Goal: Task Accomplishment & Management: Manage account settings

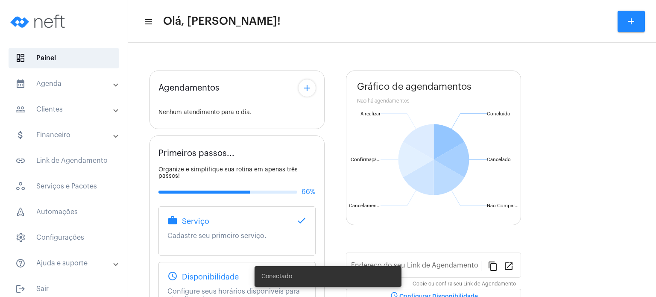
type input "[URL][DOMAIN_NAME]"
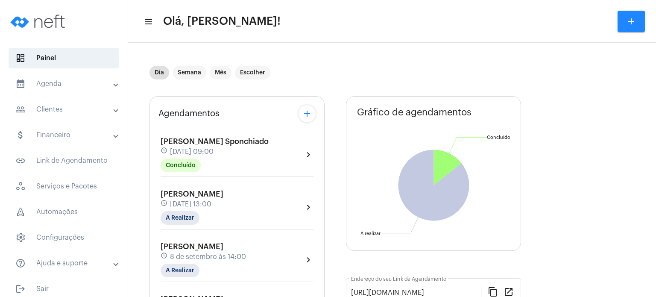
click at [180, 209] on div "[PERSON_NAME] de Abreu schedule [DATE] 13:00 A Realizar" at bounding box center [192, 207] width 63 height 35
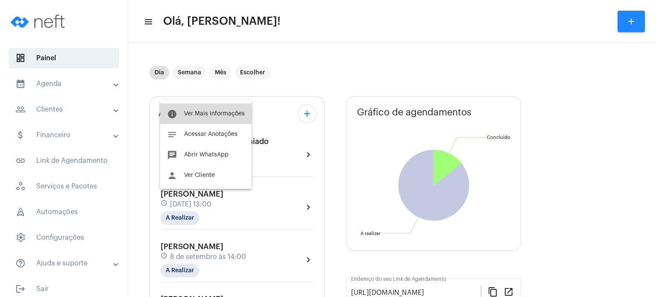
click at [198, 114] on span "Ver Mais Informações" at bounding box center [214, 114] width 61 height 6
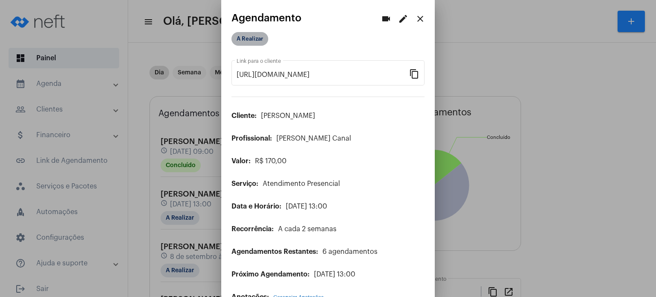
click at [244, 43] on mat-chip "A Realizar" at bounding box center [250, 39] width 37 height 14
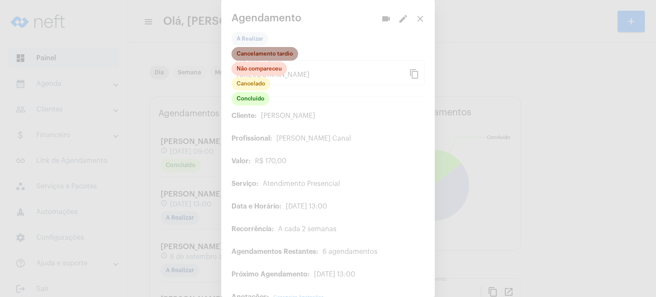
click at [248, 53] on mat-chip "Cancelamento tardio" at bounding box center [265, 54] width 67 height 14
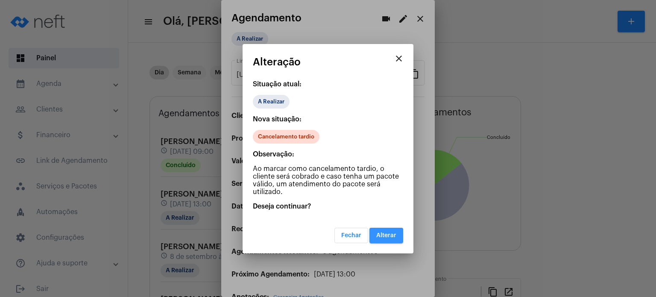
click at [380, 232] on span "Alterar" at bounding box center [386, 235] width 20 height 6
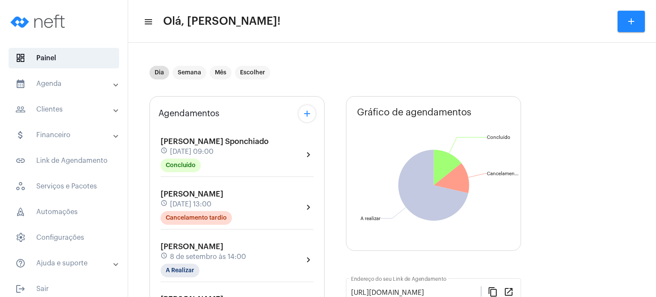
click at [183, 253] on span "8 de setembro às 14:00" at bounding box center [208, 257] width 76 height 8
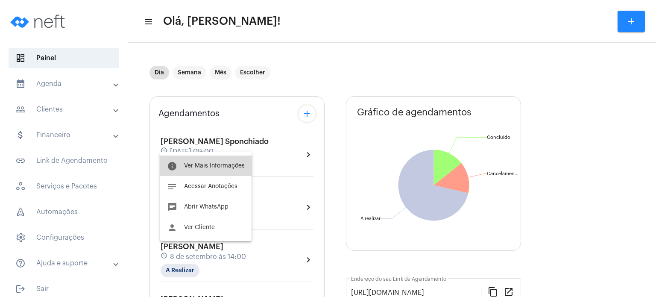
click at [197, 166] on span "Ver Mais Informações" at bounding box center [214, 166] width 61 height 6
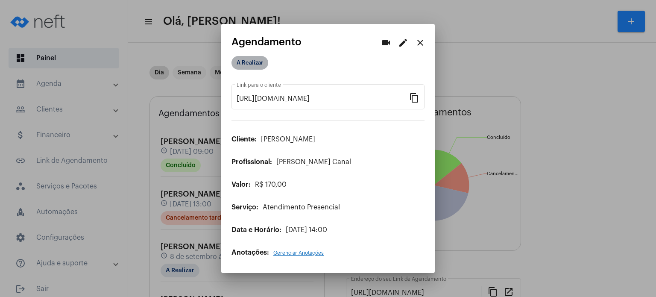
click at [251, 65] on mat-chip "A Realizar" at bounding box center [250, 63] width 37 height 14
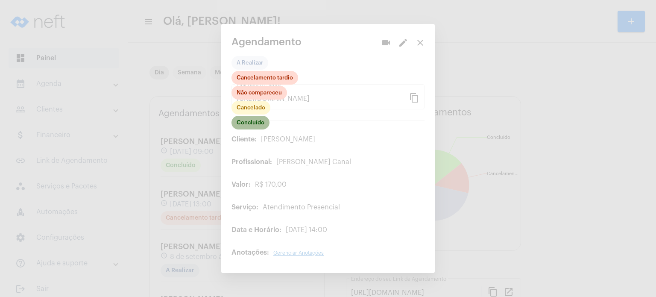
click at [249, 123] on mat-chip "Concluído" at bounding box center [251, 123] width 38 height 14
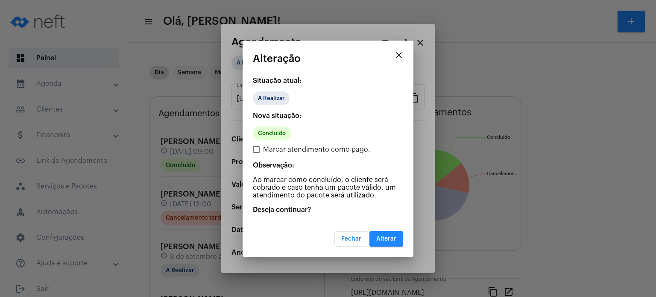
click at [398, 237] on button "Alterar" at bounding box center [387, 238] width 34 height 15
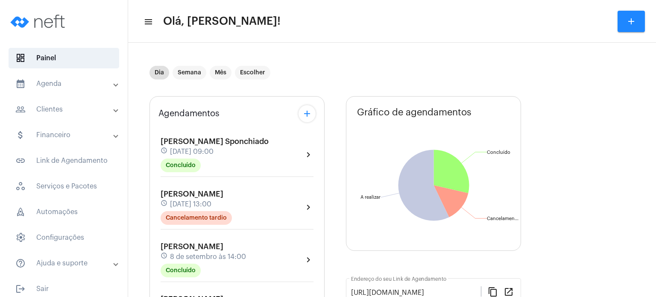
click at [158, 136] on div "[PERSON_NAME] Sponchiado schedule [DATE] 09:00 Concluído chevron_right" at bounding box center [236, 157] width 157 height 44
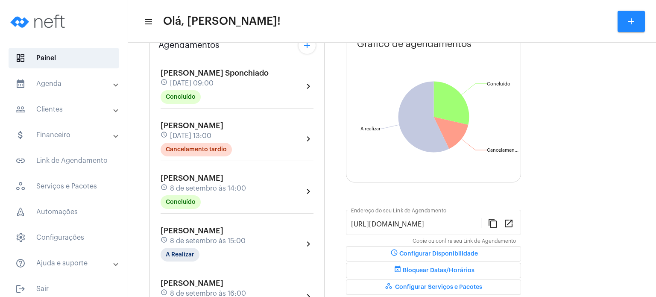
scroll to position [85, 0]
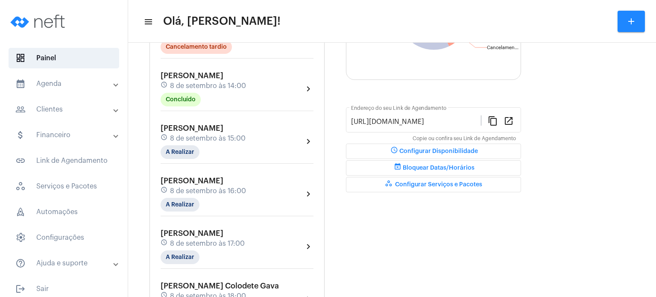
scroll to position [188, 0]
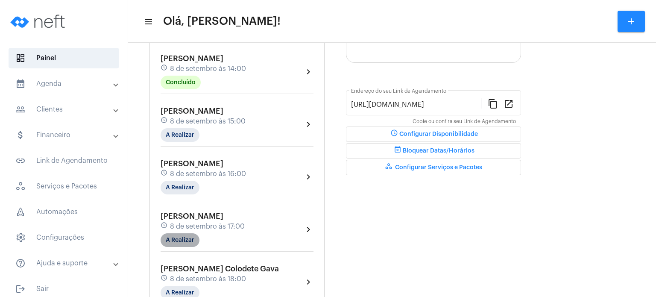
click at [174, 239] on mat-chip "A Realizar" at bounding box center [180, 240] width 39 height 14
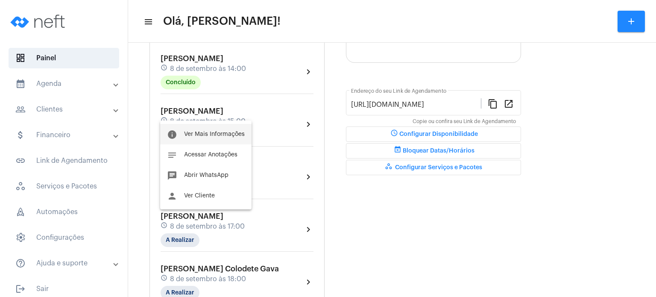
click at [200, 138] on button "info Ver Mais Informações" at bounding box center [205, 134] width 91 height 21
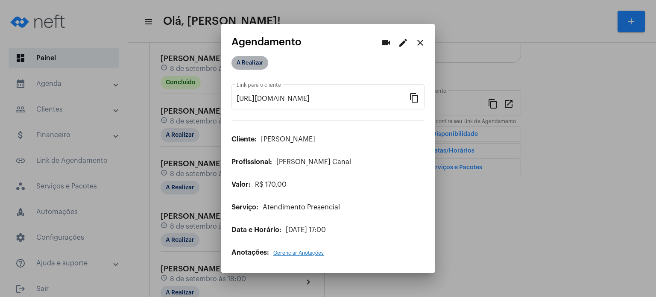
click at [259, 65] on mat-chip "A Realizar" at bounding box center [250, 63] width 37 height 14
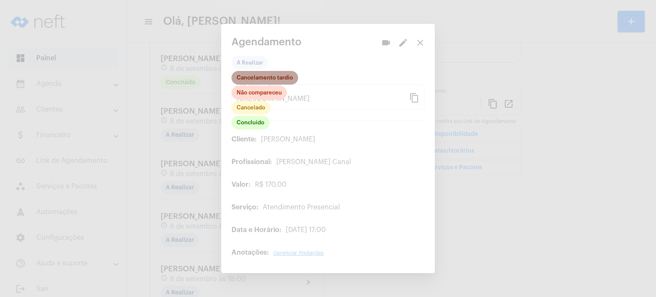
click at [263, 78] on mat-chip "Cancelamento tardio" at bounding box center [265, 78] width 67 height 14
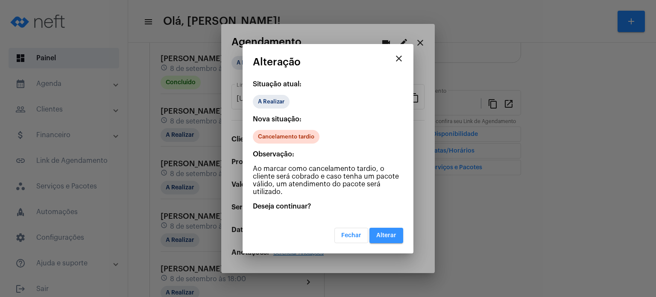
click at [381, 232] on span "Alterar" at bounding box center [386, 235] width 20 height 6
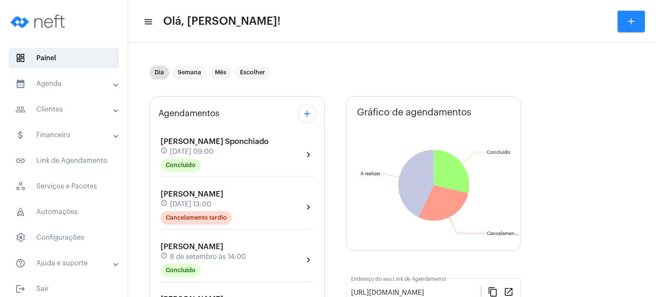
click at [151, 211] on div "Agendamentos add [PERSON_NAME] Sponchiado schedule [DATE] 09:00 Concluído chevr…" at bounding box center [237, 299] width 175 height 407
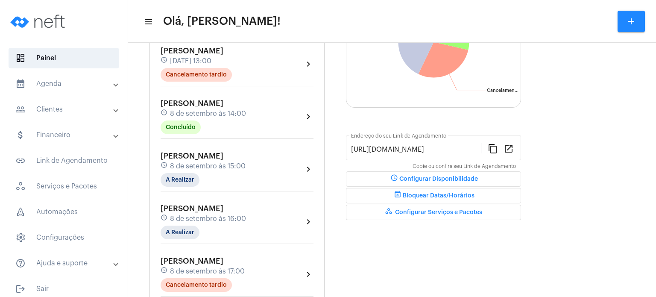
scroll to position [137, 0]
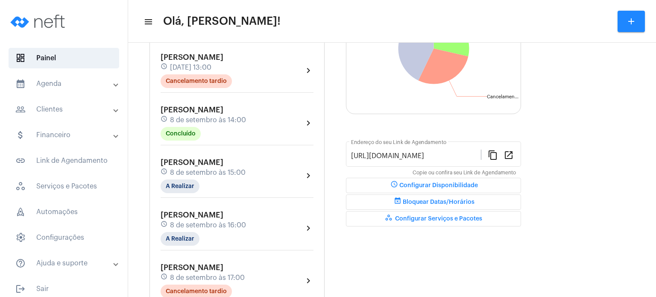
click at [190, 118] on span "8 de setembro às 14:00" at bounding box center [208, 120] width 76 height 8
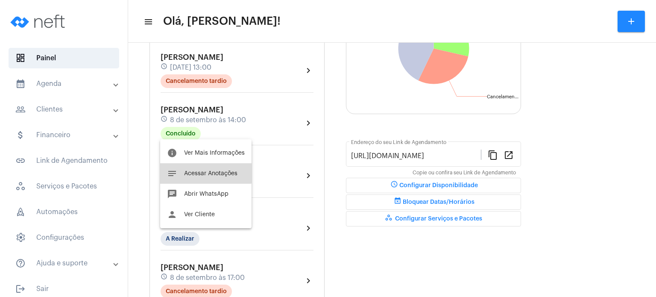
click at [184, 167] on button "notes Acessar Anotações" at bounding box center [205, 173] width 91 height 21
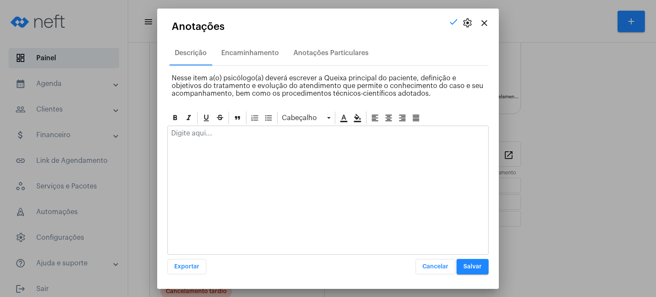
click at [206, 136] on p at bounding box center [328, 133] width 314 height 8
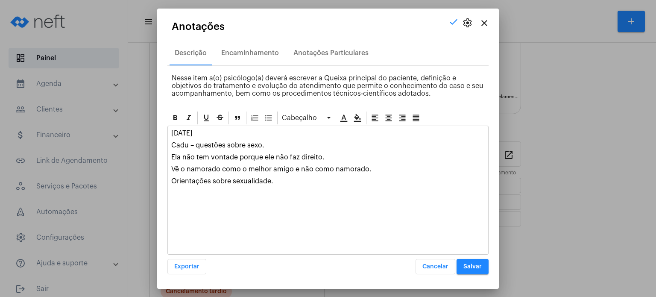
click at [206, 136] on p "[DATE]" at bounding box center [328, 133] width 314 height 8
click at [468, 266] on span "Salvar" at bounding box center [472, 267] width 18 height 6
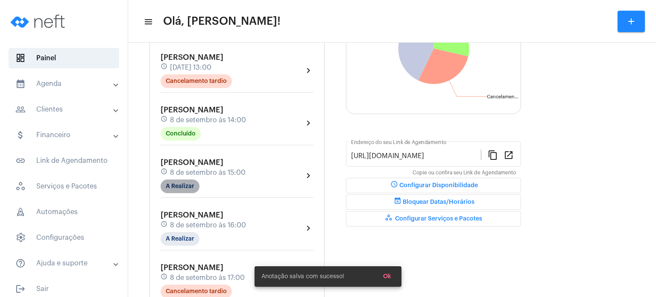
click at [169, 180] on mat-chip "A Realizar" at bounding box center [180, 186] width 39 height 14
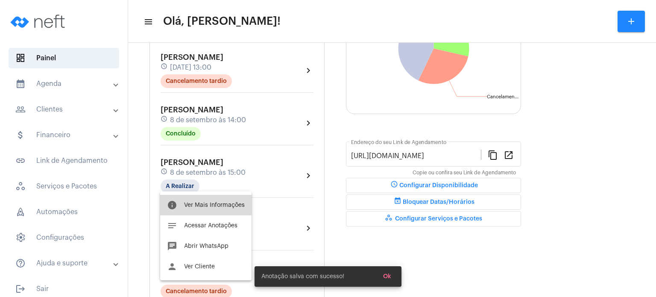
click at [198, 196] on button "info Ver Mais Informações" at bounding box center [205, 205] width 91 height 21
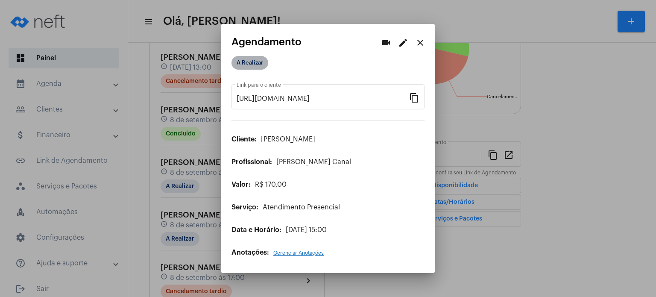
click at [256, 61] on mat-chip "A Realizar" at bounding box center [250, 63] width 37 height 14
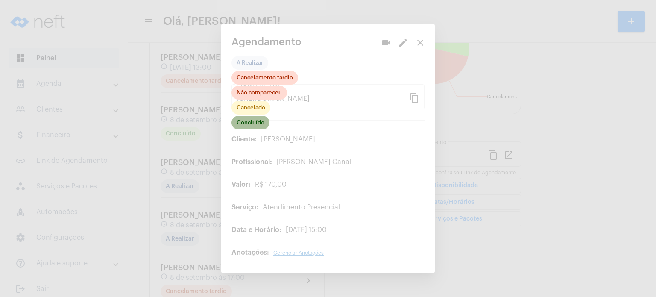
click at [246, 118] on mat-chip "Concluído" at bounding box center [251, 123] width 38 height 14
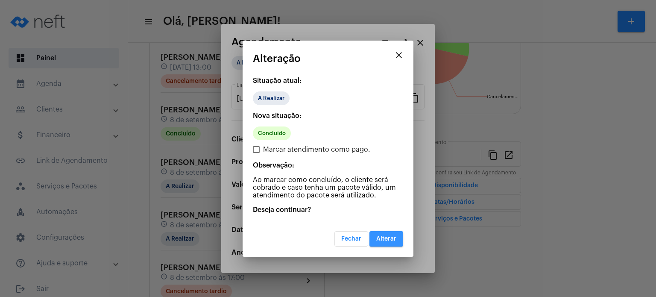
click at [395, 237] on span "Alterar" at bounding box center [386, 239] width 20 height 6
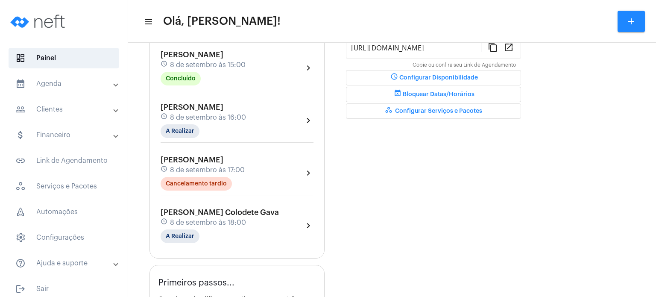
scroll to position [243, 0]
click at [191, 125] on mat-chip "A Realizar" at bounding box center [180, 132] width 39 height 14
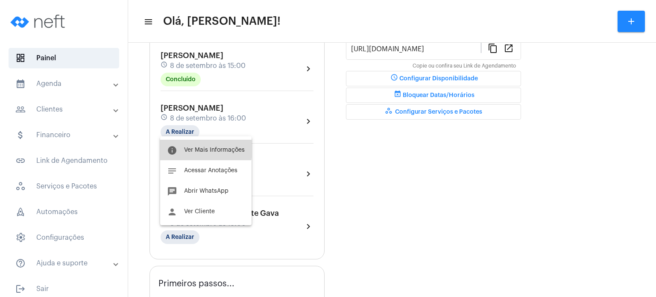
click at [193, 148] on span "Ver Mais Informações" at bounding box center [214, 150] width 61 height 6
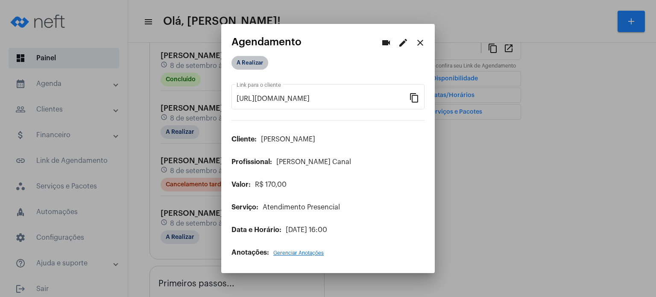
click at [256, 64] on mat-chip "A Realizar" at bounding box center [250, 63] width 37 height 14
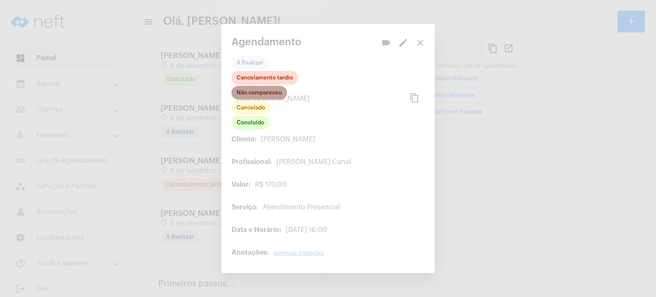
click at [251, 93] on mat-chip "Não compareceu" at bounding box center [260, 93] width 56 height 14
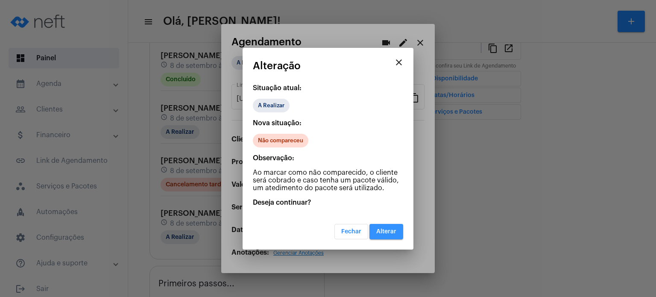
click at [379, 229] on span "Alterar" at bounding box center [386, 232] width 20 height 6
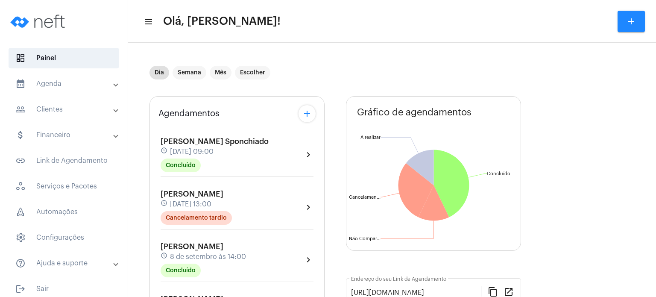
click at [59, 92] on mat-expansion-panel-header "calendar_month_outlined Agenda" at bounding box center [66, 83] width 123 height 21
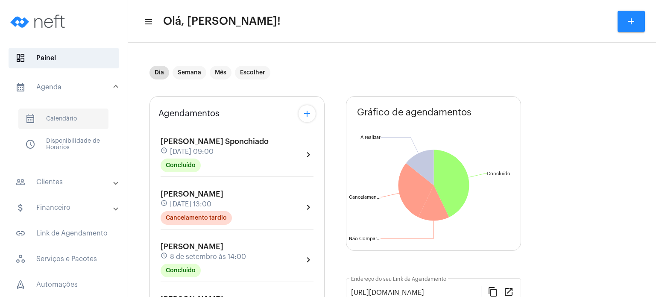
click at [68, 116] on span "calendar_month_outlined Calendário" at bounding box center [63, 119] width 90 height 21
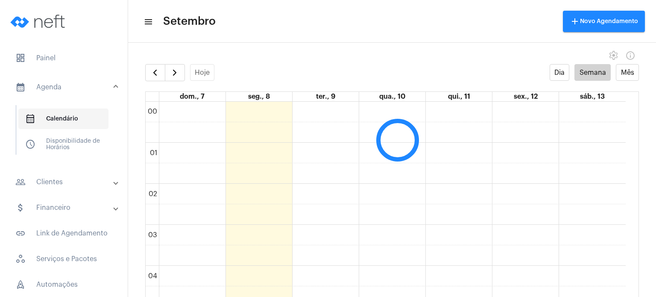
scroll to position [246, 0]
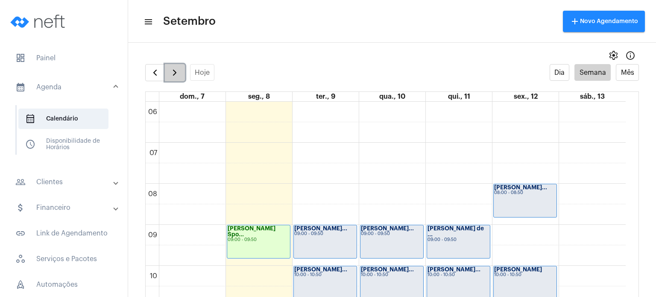
click at [174, 76] on span "button" at bounding box center [175, 72] width 10 height 10
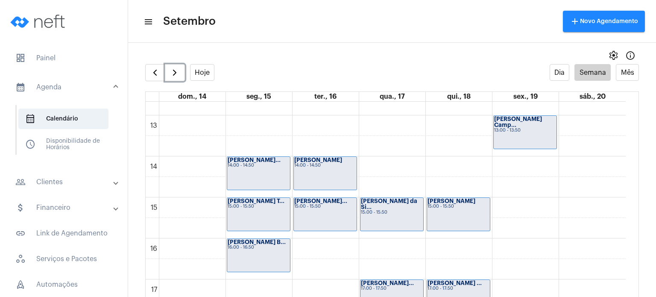
scroll to position [502, 0]
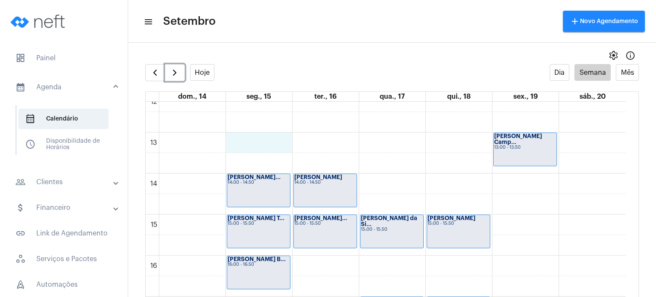
click at [273, 143] on div "00 01 02 03 04 05 06 07 08 09 10 11 12 13 14 15 16 17 18 19 20 21 22 23 [PERSON…" at bounding box center [386, 91] width 480 height 984
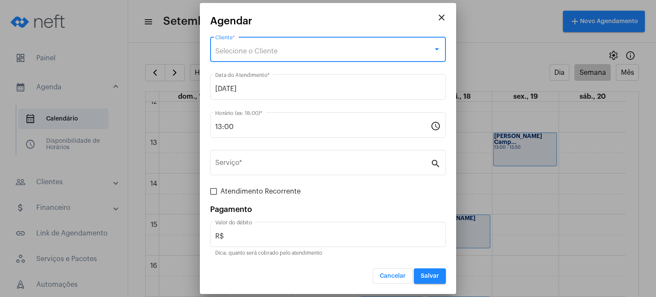
click at [251, 48] on span "Selecione o Cliente" at bounding box center [246, 51] width 62 height 7
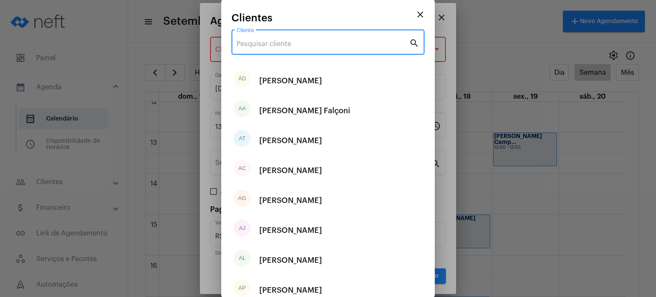
click at [251, 47] on input "Cliente" at bounding box center [323, 44] width 173 height 8
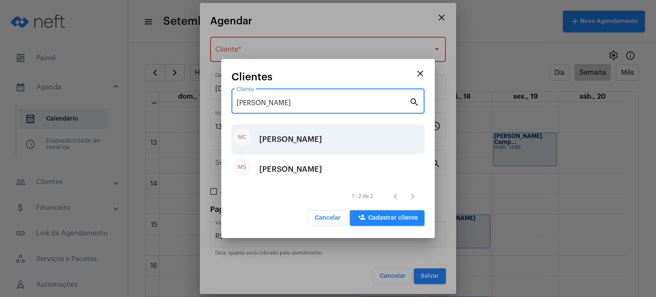
type input "[PERSON_NAME]"
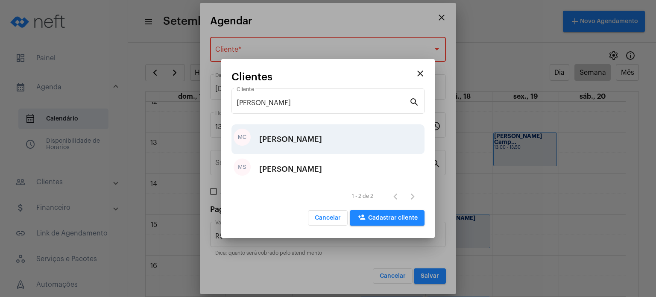
click at [282, 133] on div "[PERSON_NAME]" at bounding box center [290, 139] width 63 height 26
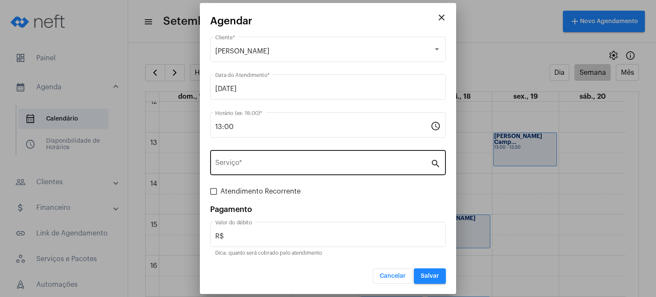
click at [263, 159] on div "Serviço *" at bounding box center [322, 161] width 215 height 27
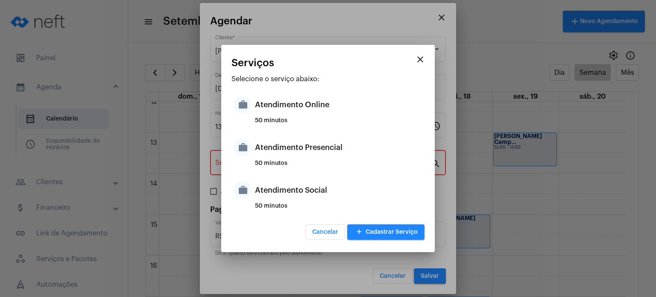
click at [263, 159] on div "Atendimento Presencial" at bounding box center [338, 148] width 167 height 26
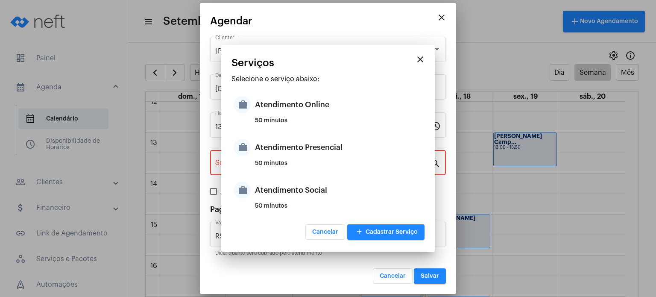
type input "Atendimento Presencial"
type input "R$ 170"
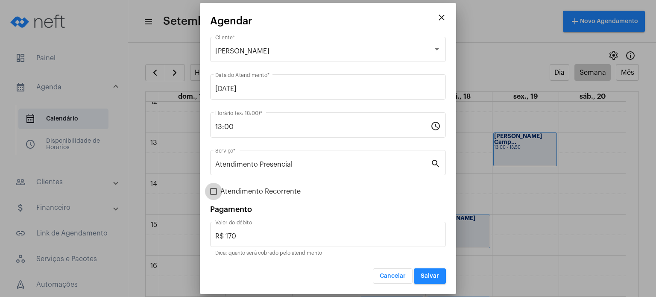
click at [263, 193] on span "Atendimento Recorrente" at bounding box center [260, 191] width 80 height 10
click at [214, 195] on input "Atendimento Recorrente" at bounding box center [213, 195] width 0 height 0
checkbox input "true"
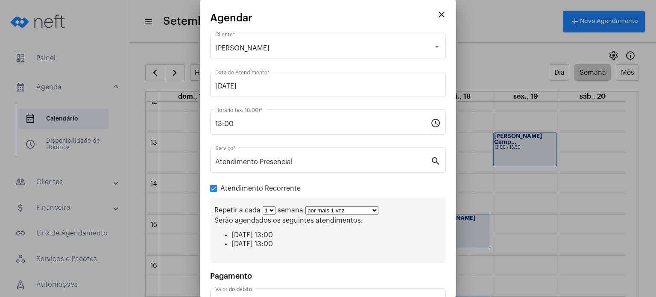
click at [270, 209] on select "1 2 3 4 5 6 7 8" at bounding box center [269, 210] width 13 height 8
select select "1: 2"
click at [263, 206] on select "1 2 3 4 5 6 7 8" at bounding box center [269, 210] width 13 height 8
click at [342, 207] on select "por mais 1 vez por mais 2 vezes por mais 3 vezes por mais 4 vezes por mais 5 ve…" at bounding box center [345, 210] width 73 height 8
select select "4: 5"
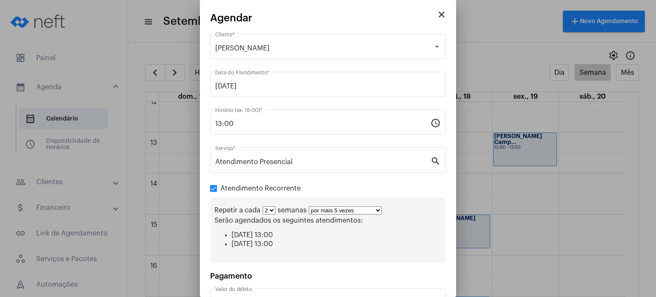
click at [309, 206] on select "por mais 1 vez por mais 2 vezes por mais 3 vezes por mais 4 vezes por mais 5 ve…" at bounding box center [345, 210] width 73 height 8
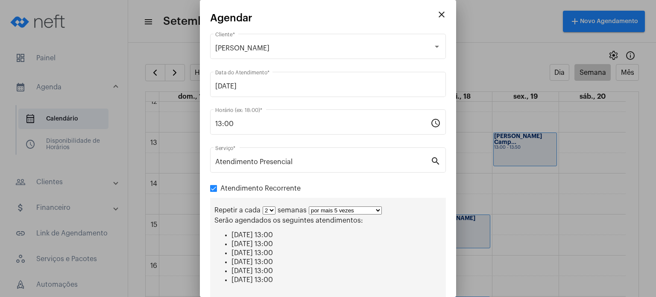
scroll to position [97, 0]
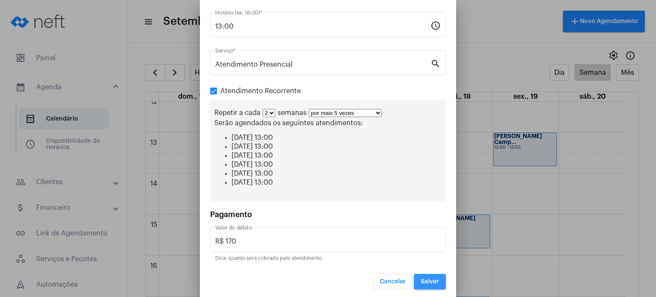
click at [429, 280] on span "Salvar" at bounding box center [430, 282] width 18 height 6
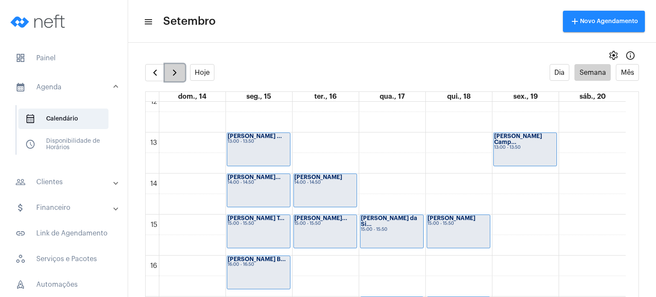
click at [172, 79] on button "button" at bounding box center [175, 72] width 20 height 17
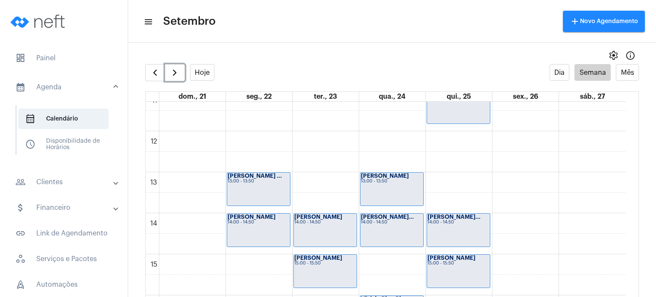
scroll to position [464, 0]
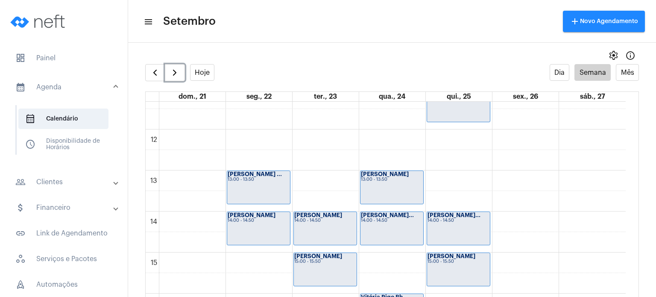
click at [249, 192] on div "[PERSON_NAME] ... 13:00 - 13:50" at bounding box center [258, 187] width 63 height 33
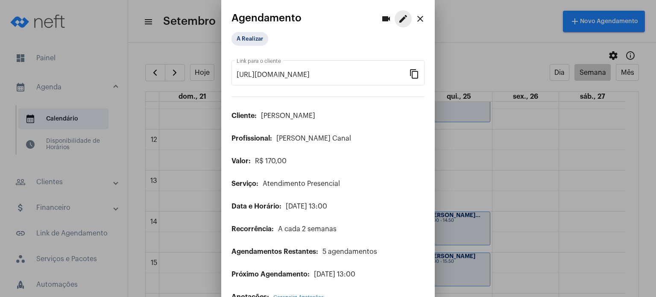
click at [398, 14] on mat-icon "edit" at bounding box center [403, 19] width 10 height 10
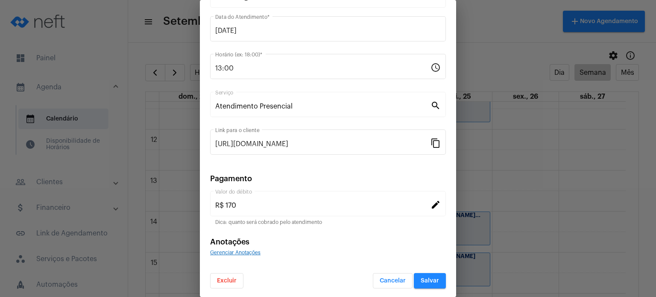
scroll to position [70, 0]
click at [228, 277] on span "Excluir" at bounding box center [227, 280] width 20 height 6
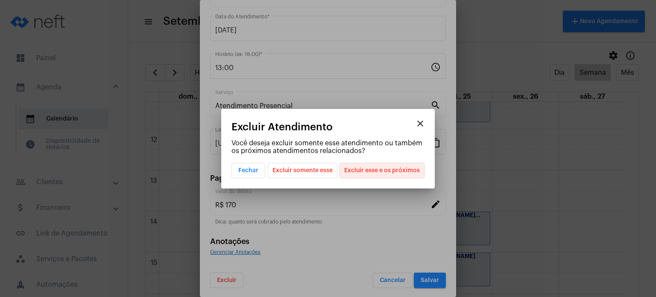
click at [390, 170] on span "Excluir esse e os próximos" at bounding box center [382, 170] width 76 height 15
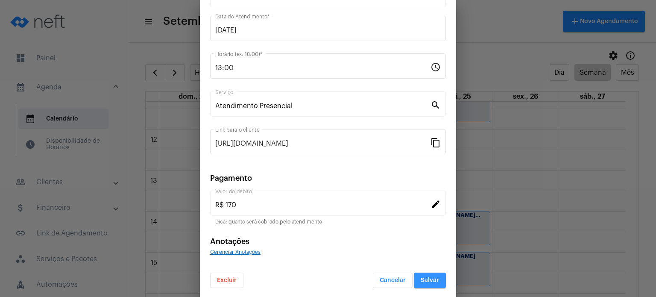
click at [420, 273] on button "Salvar" at bounding box center [430, 280] width 32 height 15
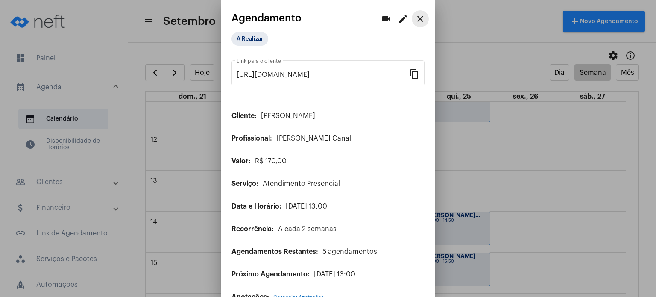
click at [415, 16] on mat-icon "close" at bounding box center [420, 19] width 10 height 10
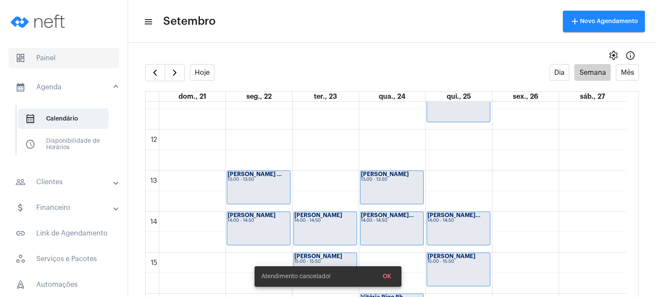
click at [86, 61] on span "dashboard Painel" at bounding box center [64, 58] width 111 height 21
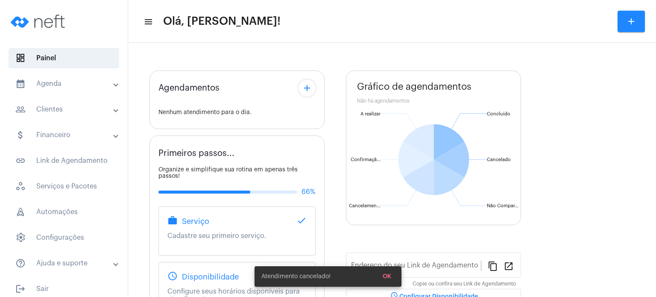
type input "[URL][DOMAIN_NAME]"
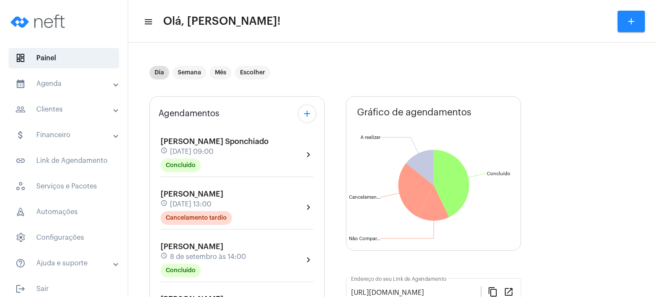
click at [153, 218] on div "Agendamentos add [PERSON_NAME] Sponchiado schedule [DATE] 09:00 Concluído chevr…" at bounding box center [237, 299] width 175 height 407
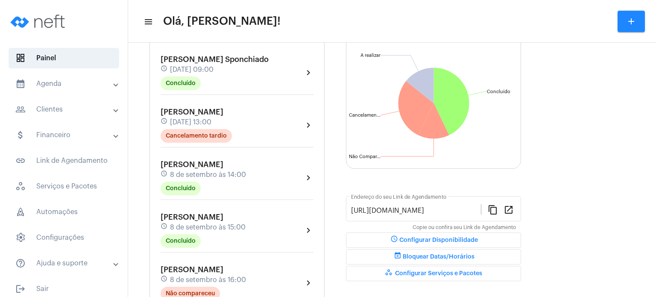
scroll to position [137, 0]
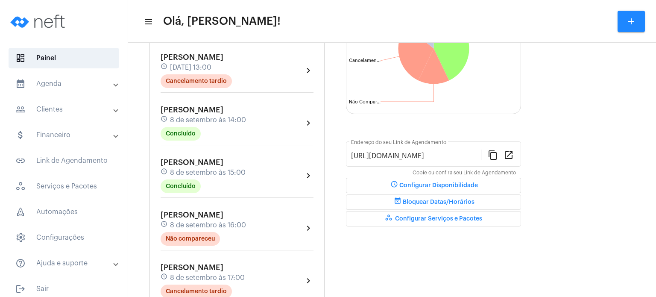
click at [207, 173] on span "8 de setembro às 15:00" at bounding box center [208, 173] width 76 height 8
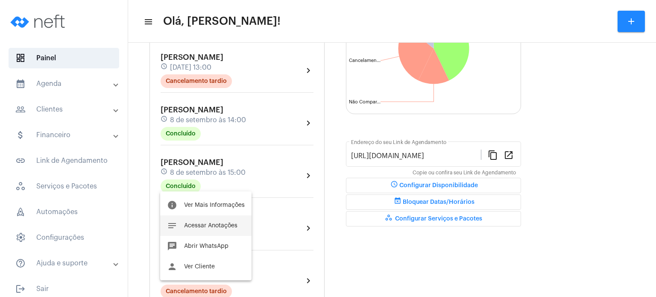
click at [202, 222] on button "notes Acessar Anotações" at bounding box center [205, 225] width 91 height 21
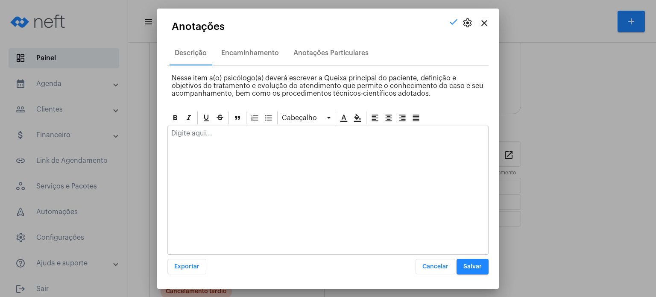
click at [238, 129] on p at bounding box center [328, 133] width 314 height 8
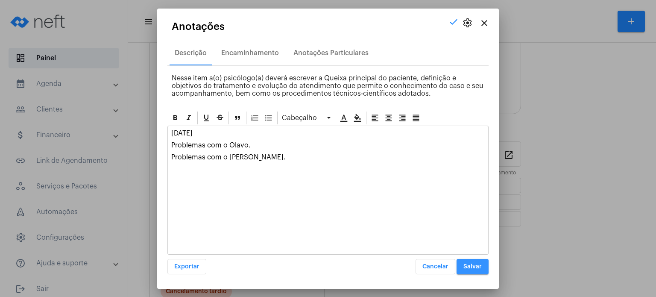
click at [466, 260] on button "Salvar" at bounding box center [473, 266] width 32 height 15
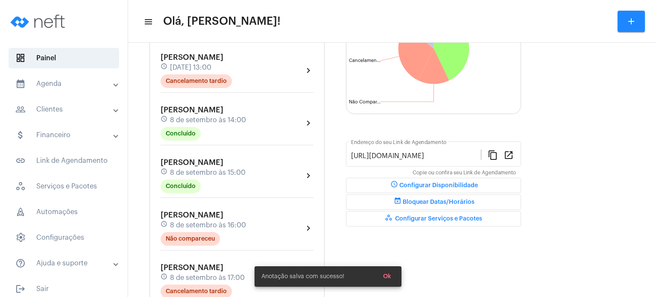
click at [152, 208] on div "Agendamentos add [PERSON_NAME] Sponchiado schedule [DATE] 09:00 Concluído chevr…" at bounding box center [237, 162] width 175 height 407
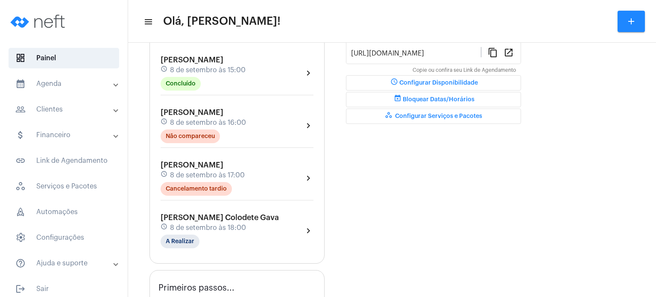
scroll to position [256, 0]
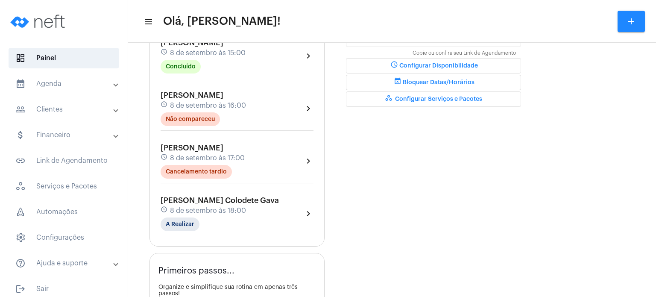
click at [46, 92] on mat-expansion-panel-header "calendar_month_outlined Agenda" at bounding box center [66, 83] width 123 height 21
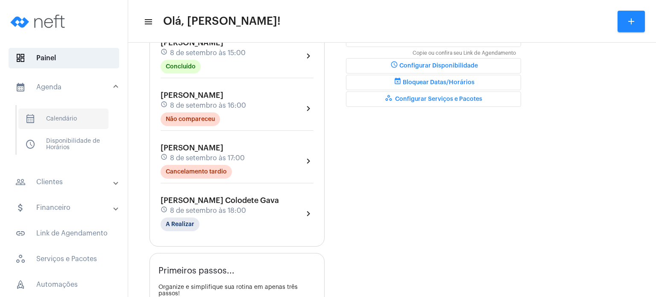
click at [56, 122] on span "calendar_month_outlined Calendário" at bounding box center [63, 119] width 90 height 21
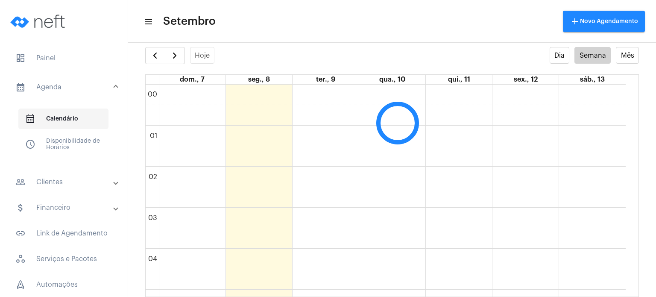
scroll to position [246, 0]
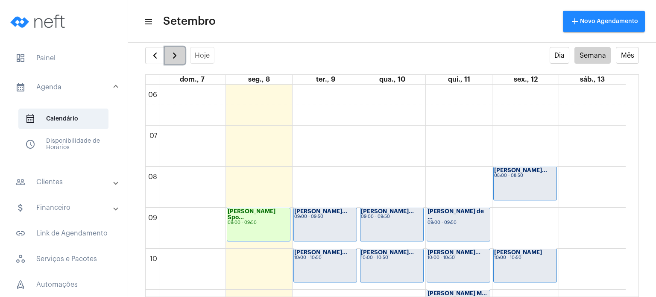
click at [174, 56] on span "button" at bounding box center [175, 55] width 10 height 10
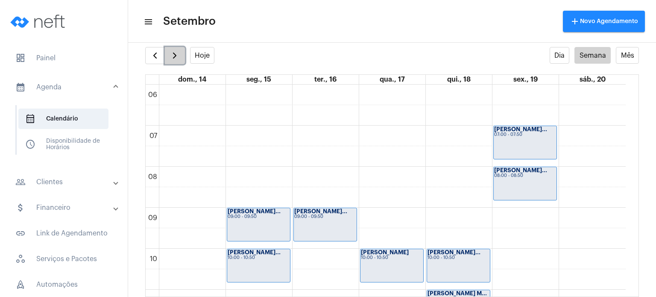
click at [174, 56] on span "button" at bounding box center [175, 55] width 10 height 10
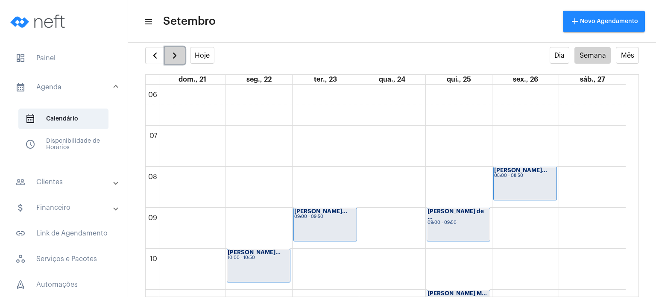
click at [174, 56] on span "button" at bounding box center [175, 55] width 10 height 10
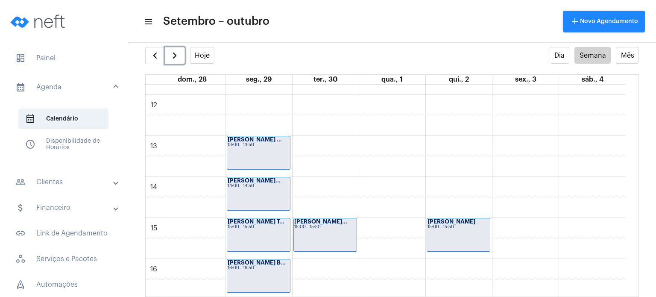
scroll to position [506, 0]
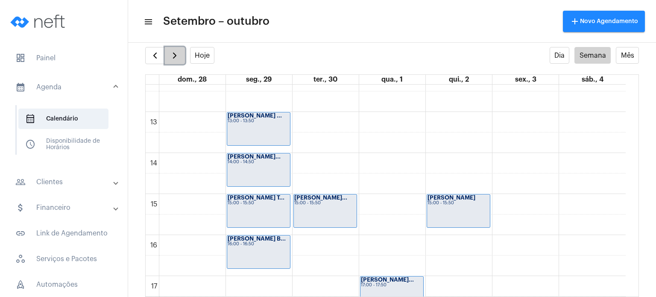
click at [179, 53] on span "button" at bounding box center [175, 55] width 10 height 10
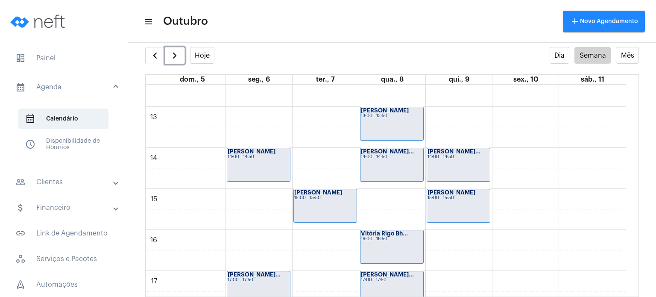
scroll to position [514, 0]
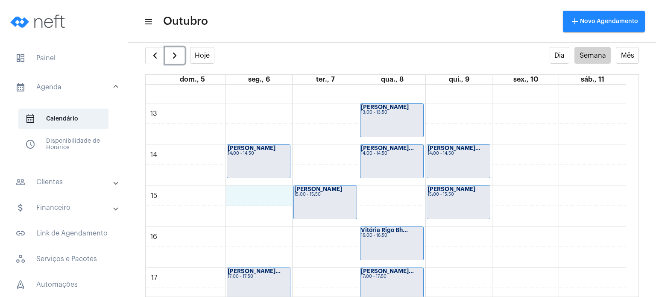
click at [251, 196] on div "00 01 02 03 04 05 06 07 08 09 10 11 12 13 14 15 16 17 18 19 20 21 22 23 [PERSON…" at bounding box center [386, 62] width 480 height 984
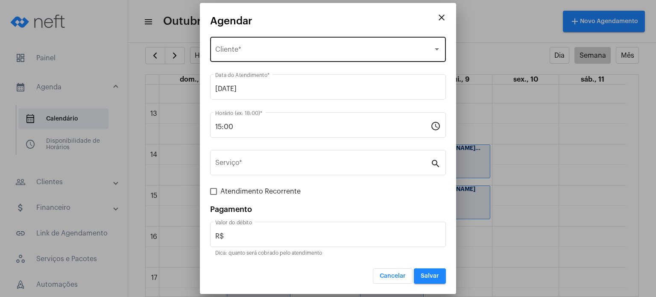
click at [267, 45] on div "Selecione o Cliente Cliente *" at bounding box center [328, 48] width 226 height 27
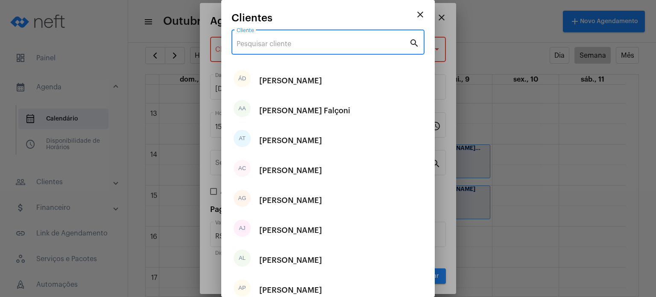
click at [267, 45] on input "Cliente" at bounding box center [323, 44] width 173 height 8
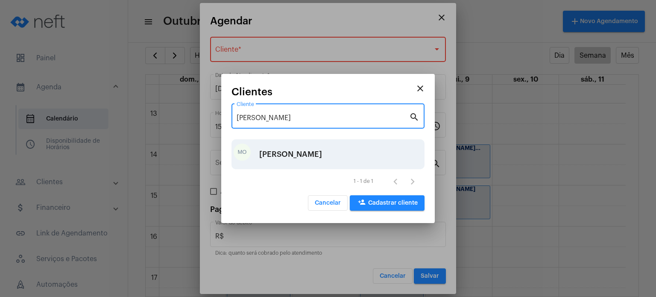
type input "[PERSON_NAME]"
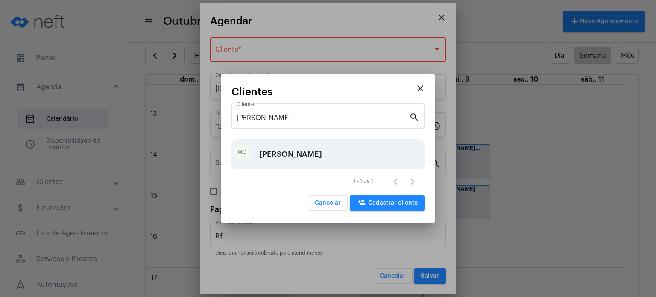
click at [275, 153] on div "[PERSON_NAME]" at bounding box center [290, 154] width 63 height 26
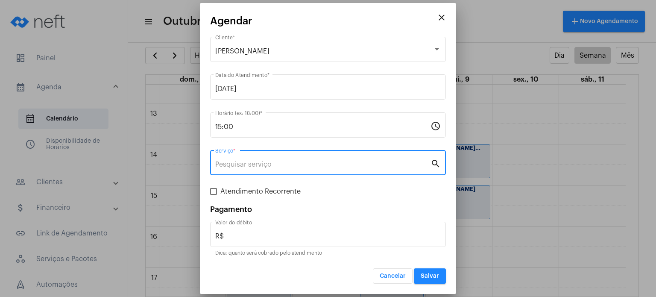
click at [261, 162] on input "Serviço *" at bounding box center [322, 165] width 215 height 8
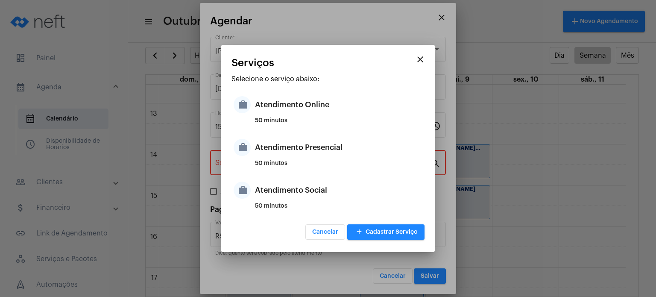
click at [261, 162] on div "50 minutos" at bounding box center [338, 166] width 167 height 13
type input "Atendimento Presencial"
type input "R$ 170"
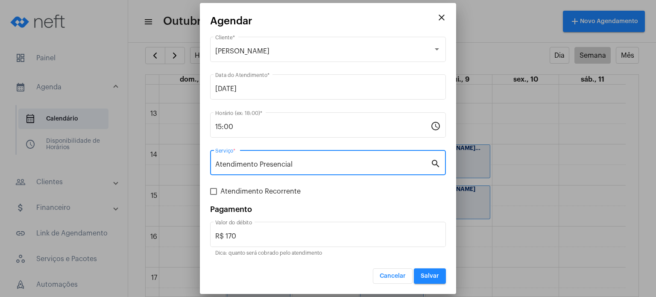
click at [426, 278] on span "Salvar" at bounding box center [430, 276] width 18 height 6
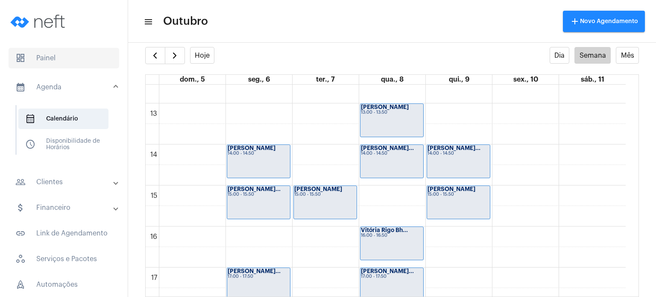
click at [85, 58] on span "dashboard Painel" at bounding box center [64, 58] width 111 height 21
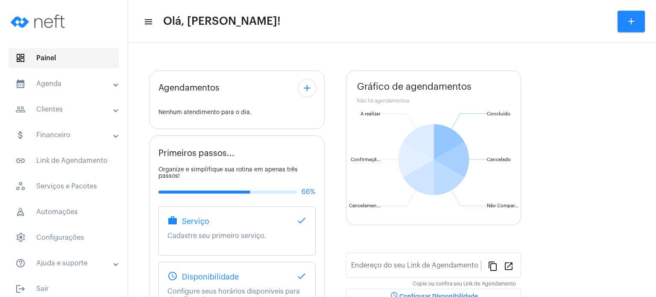
type input "[URL][DOMAIN_NAME]"
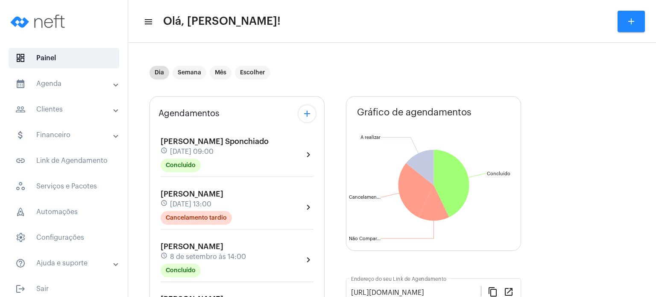
click at [150, 135] on div "Agendamentos add [PERSON_NAME] Sponchiado schedule [DATE] 09:00 Concluído chevr…" at bounding box center [237, 299] width 175 height 407
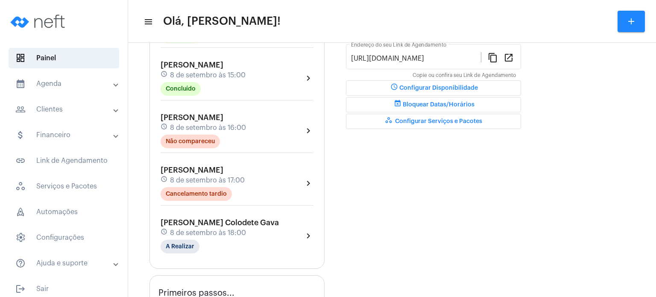
scroll to position [239, 0]
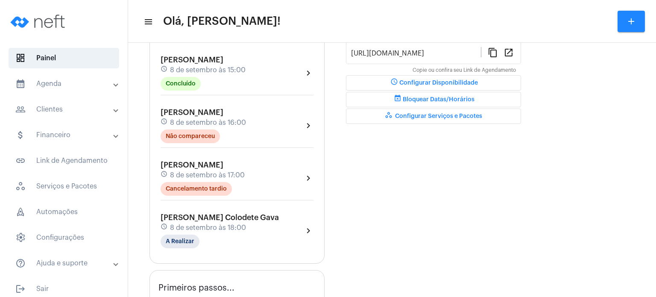
click at [181, 214] on span "[PERSON_NAME] Colodete Gava" at bounding box center [220, 218] width 118 height 8
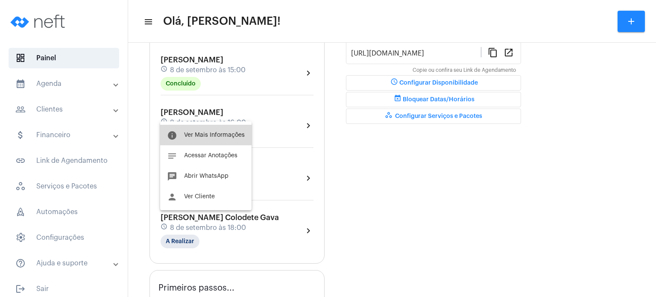
click at [226, 138] on span "Ver Mais Informações" at bounding box center [214, 135] width 61 height 6
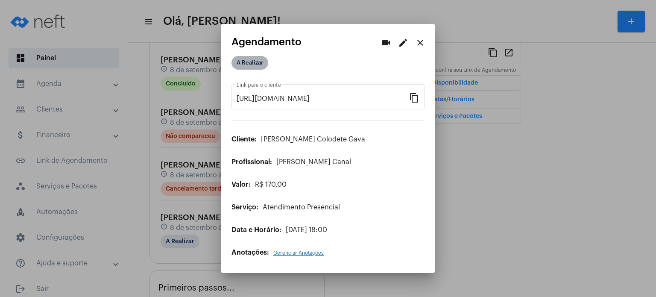
click at [251, 62] on mat-chip "A Realizar" at bounding box center [250, 63] width 37 height 14
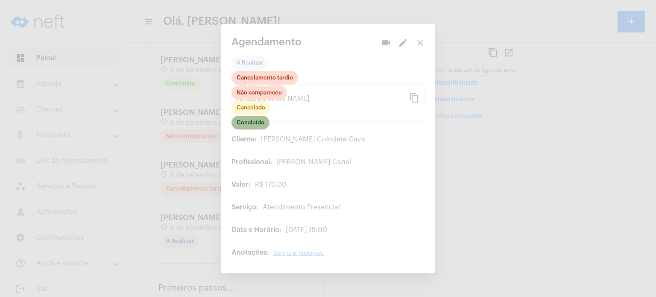
click at [252, 124] on mat-chip "Concluído" at bounding box center [251, 123] width 38 height 14
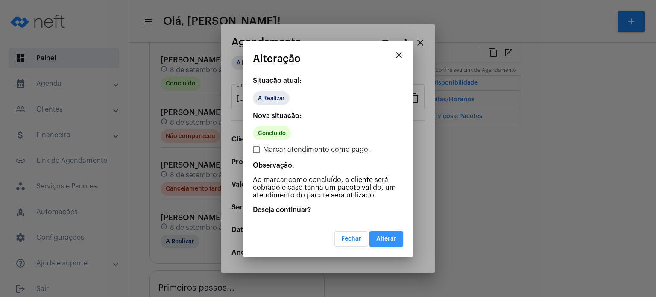
click at [377, 239] on span "Alterar" at bounding box center [386, 239] width 20 height 6
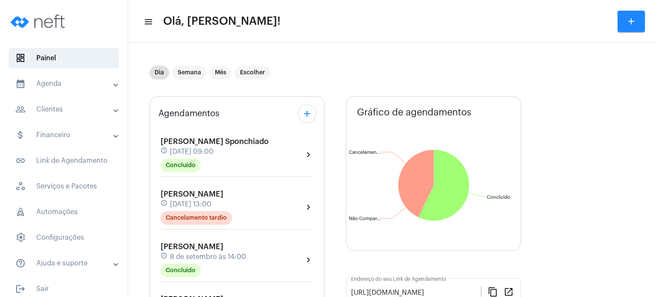
click at [78, 78] on mat-expansion-panel-header "calendar_month_outlined Agenda" at bounding box center [66, 83] width 123 height 21
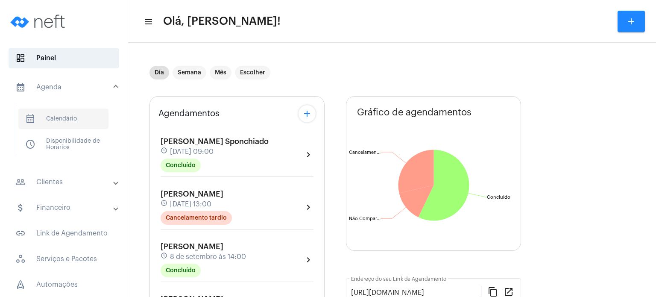
click at [51, 117] on span "calendar_month_outlined Calendário" at bounding box center [63, 119] width 90 height 21
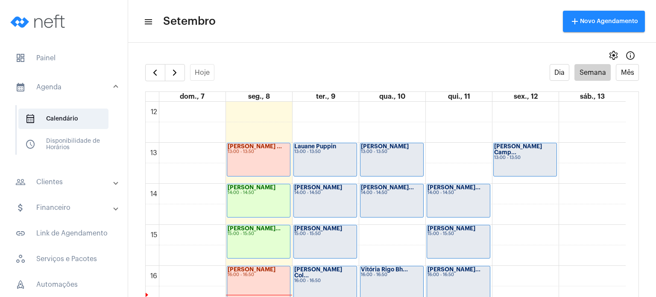
scroll to position [523, 0]
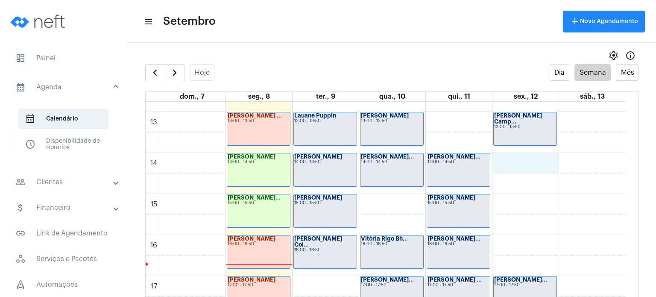
click at [543, 164] on div "00 01 02 03 04 05 06 07 08 09 10 11 12 13 14 15 16 17 18 19 20 21 22 23 [PERSON…" at bounding box center [386, 71] width 480 height 984
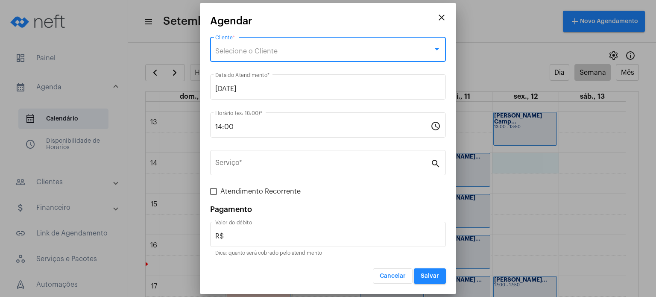
click at [387, 55] on div "Selecione o Cliente" at bounding box center [324, 51] width 218 height 8
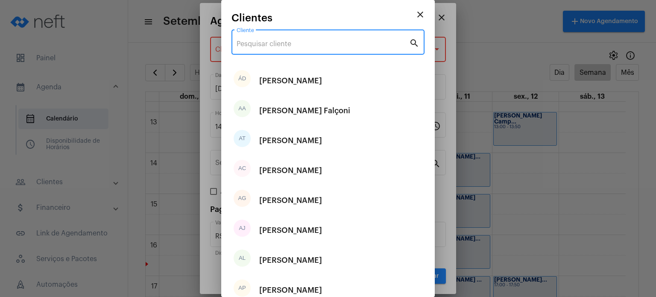
click at [381, 43] on input "Cliente" at bounding box center [323, 44] width 173 height 8
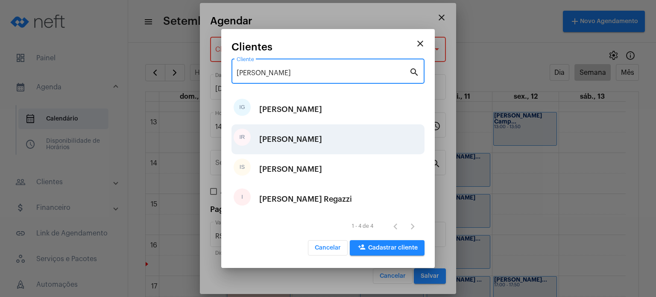
type input "[PERSON_NAME]"
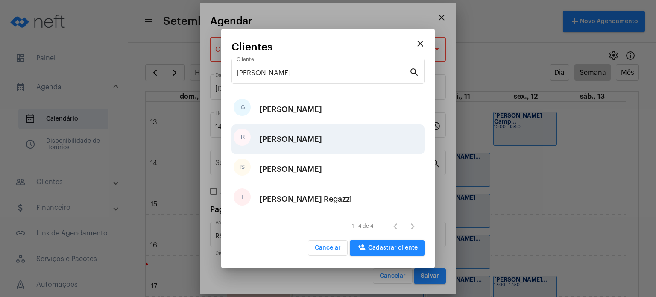
click at [317, 137] on div "IR [PERSON_NAME]" at bounding box center [328, 139] width 193 height 30
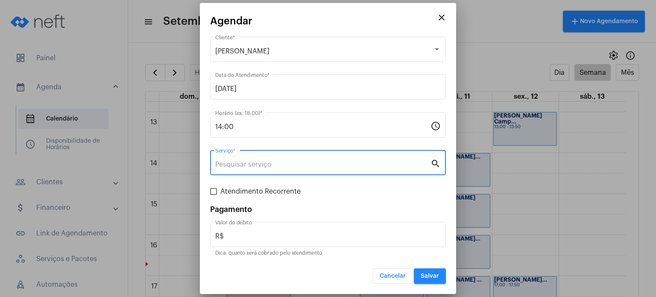
click at [301, 166] on input "Serviço *" at bounding box center [322, 165] width 215 height 8
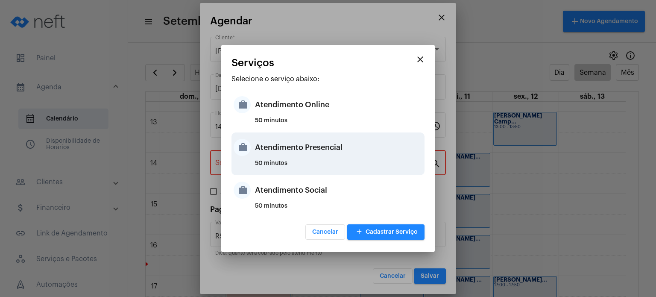
click at [301, 159] on div "Atendimento Presencial" at bounding box center [338, 148] width 167 height 26
type input "Atendimento Presencial"
type input "R$ 170"
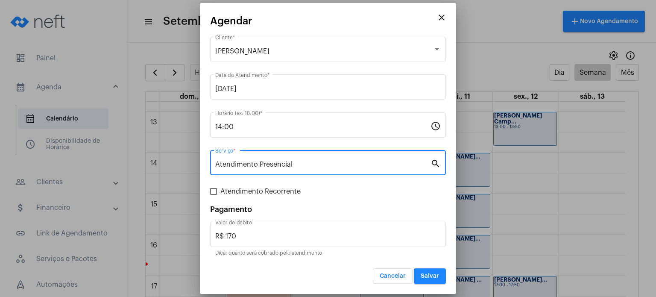
click at [425, 271] on button "Salvar" at bounding box center [430, 275] width 32 height 15
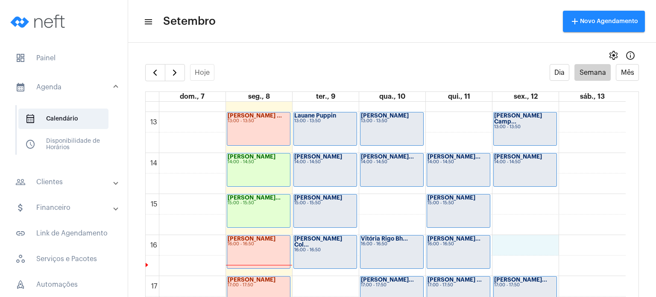
click at [519, 244] on div "00 01 02 03 04 05 06 07 08 09 10 11 12 13 14 15 16 17 18 19 20 21 22 23 [PERSON…" at bounding box center [386, 71] width 480 height 984
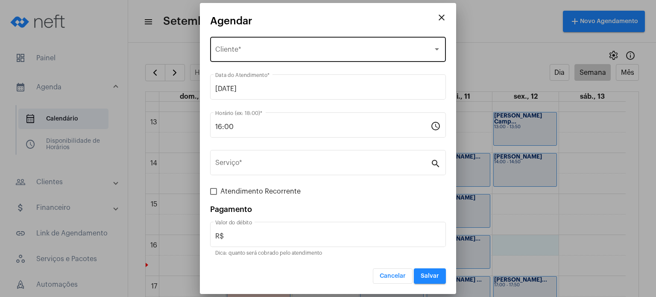
click at [316, 47] on div "Selecione o Cliente Cliente *" at bounding box center [328, 48] width 226 height 27
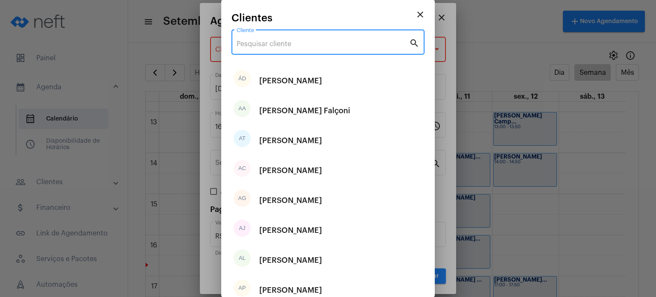
click at [311, 45] on input "Cliente" at bounding box center [323, 44] width 173 height 8
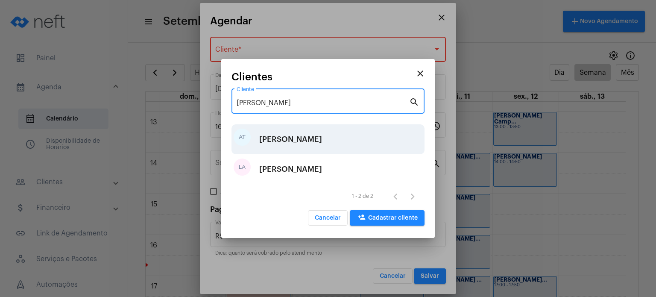
type input "[PERSON_NAME]"
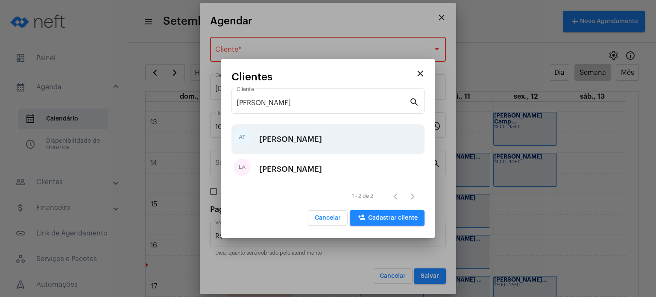
click at [304, 145] on div "[PERSON_NAME]" at bounding box center [290, 139] width 63 height 26
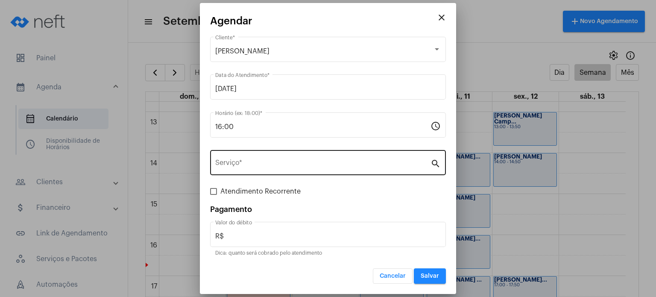
click at [286, 170] on div "Serviço *" at bounding box center [322, 161] width 215 height 27
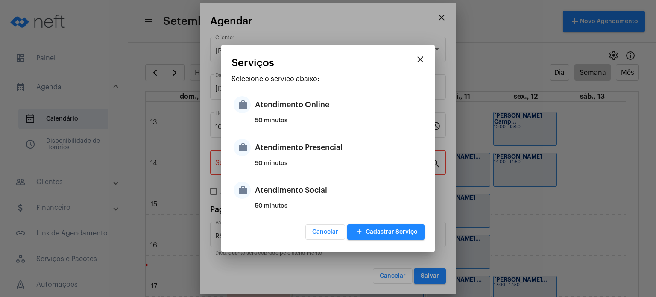
click at [286, 170] on div "50 minutos" at bounding box center [338, 166] width 167 height 13
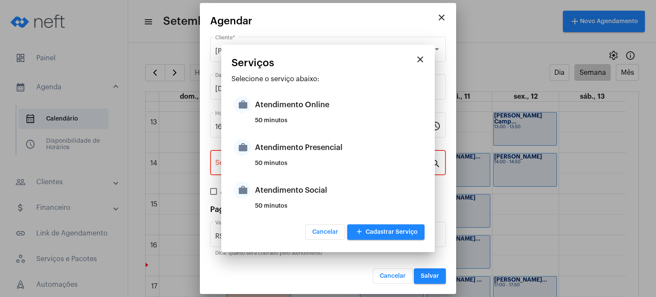
type input "Atendimento Presencial"
type input "R$ 170"
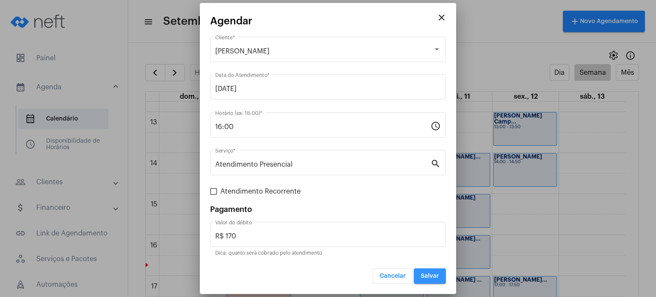
click at [430, 276] on span "Salvar" at bounding box center [430, 276] width 18 height 6
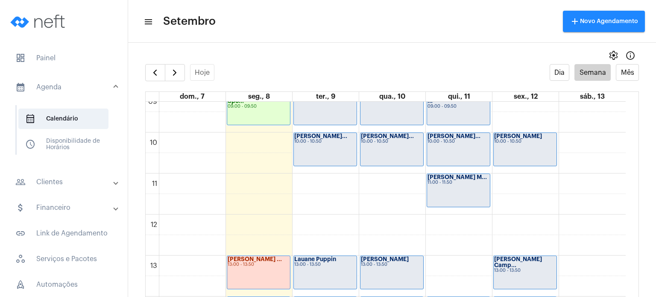
scroll to position [381, 0]
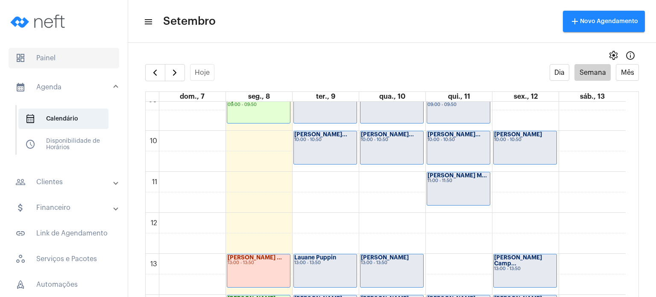
click at [58, 63] on span "dashboard Painel" at bounding box center [64, 58] width 111 height 21
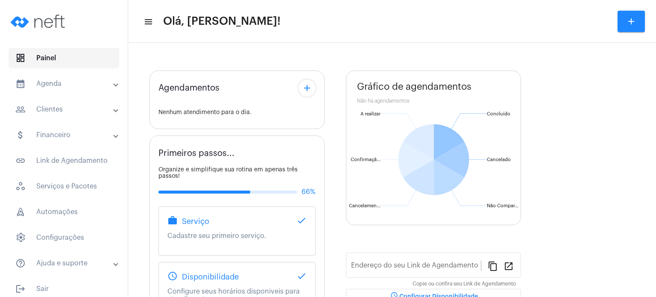
type input "[URL][DOMAIN_NAME]"
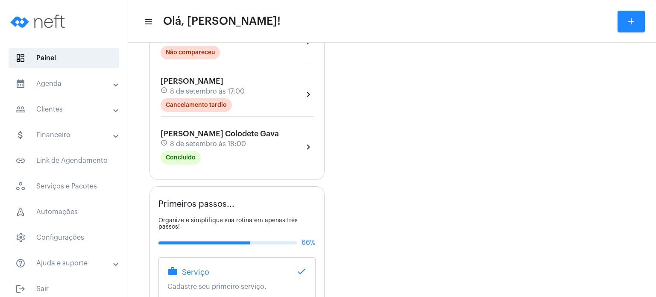
scroll to position [325, 0]
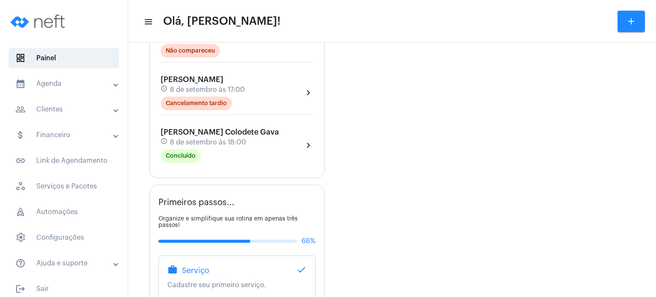
click at [45, 80] on mat-panel-title "calendar_month_outlined Agenda" at bounding box center [64, 84] width 99 height 10
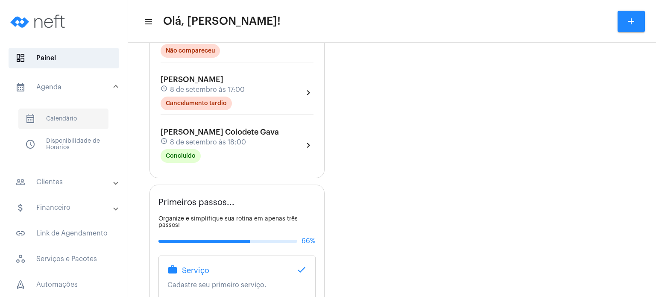
click at [67, 120] on span "calendar_month_outlined Calendário" at bounding box center [63, 119] width 90 height 21
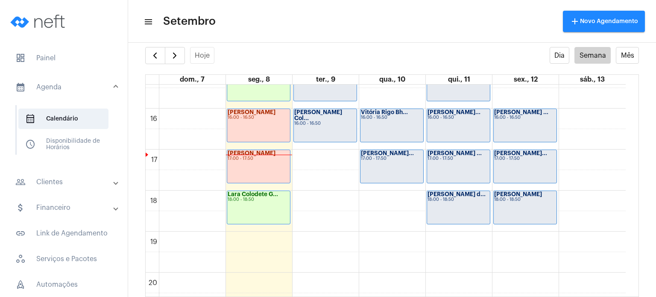
scroll to position [631, 0]
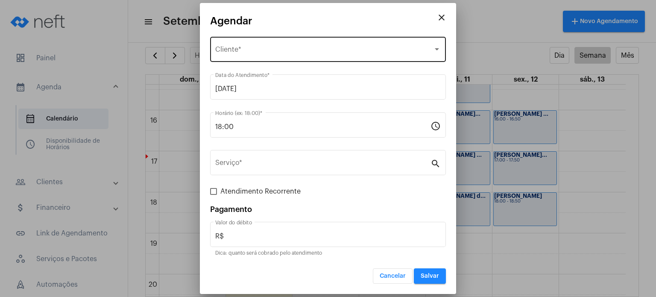
click at [313, 41] on div "Selecione o Cliente Cliente *" at bounding box center [328, 48] width 226 height 27
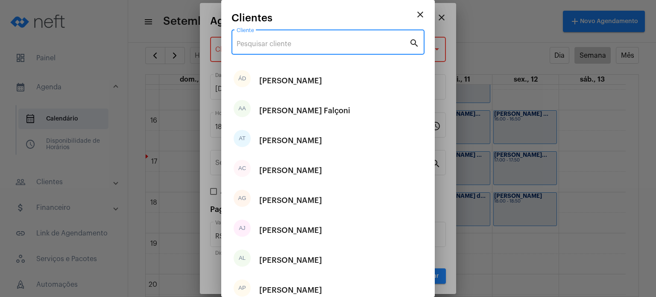
click at [313, 41] on input "Cliente" at bounding box center [323, 44] width 173 height 8
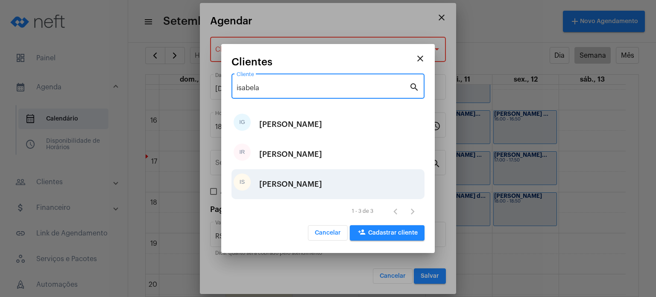
type input "isabela"
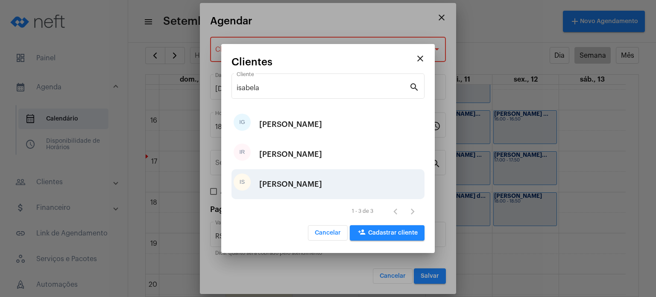
click at [294, 182] on div "[PERSON_NAME]" at bounding box center [290, 184] width 63 height 26
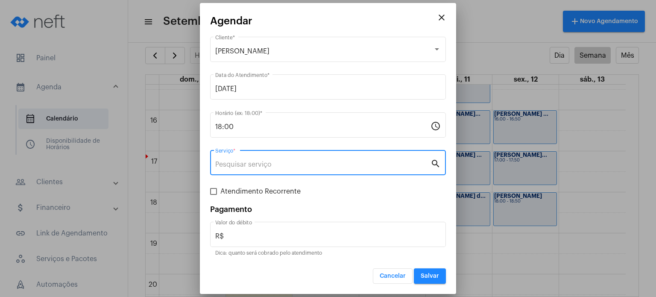
click at [285, 161] on input "Serviço *" at bounding box center [322, 165] width 215 height 8
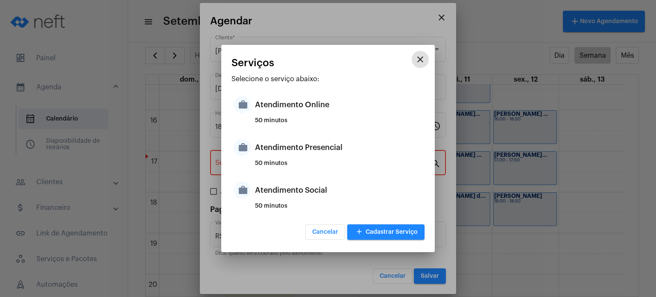
click at [285, 161] on div "50 minutos" at bounding box center [338, 166] width 167 height 13
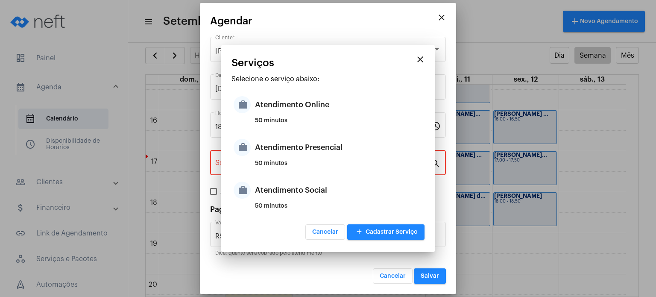
type input "Atendimento Presencial"
type input "R$ 170"
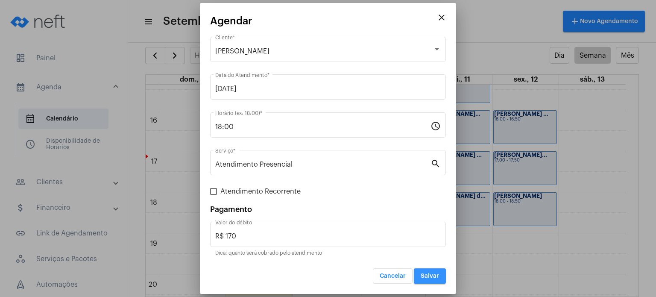
click at [426, 273] on span "Salvar" at bounding box center [430, 276] width 18 height 6
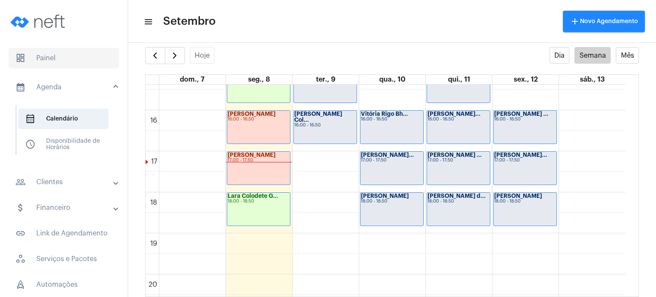
click at [38, 54] on span "dashboard Painel" at bounding box center [64, 58] width 111 height 21
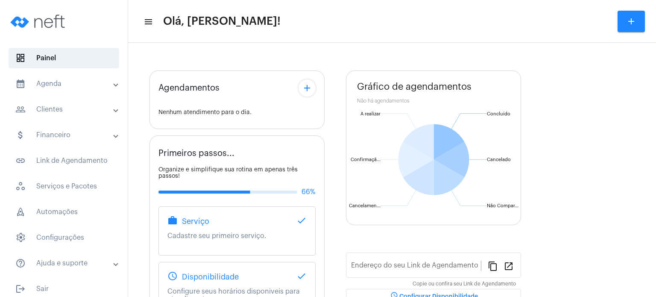
type input "[URL][DOMAIN_NAME]"
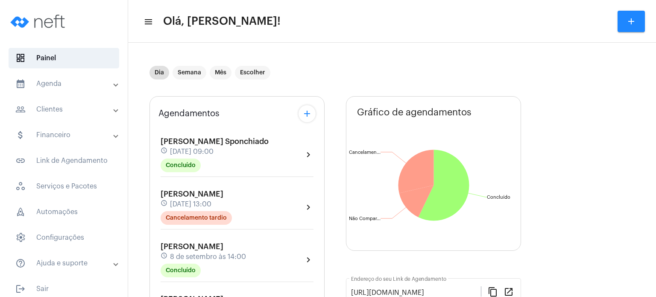
click at [153, 145] on div "Agendamentos add [PERSON_NAME] Sponchiado schedule [DATE] 09:00 Concluído chevr…" at bounding box center [237, 299] width 175 height 407
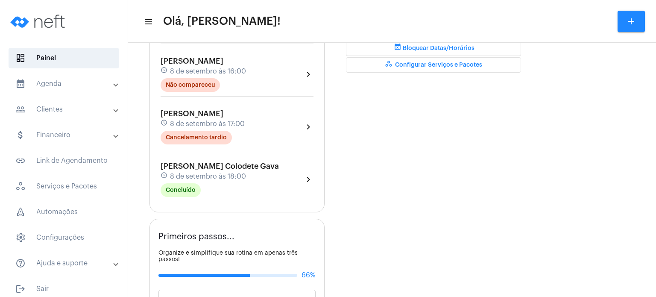
scroll to position [308, 0]
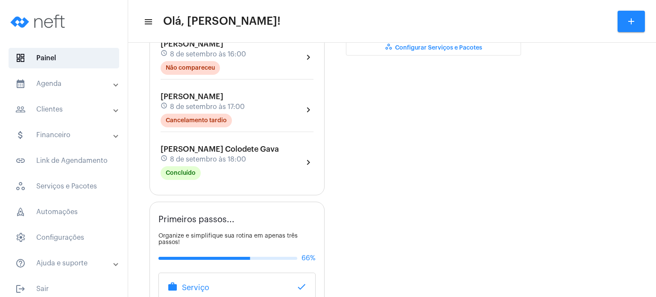
click at [190, 147] on span "[PERSON_NAME] Colodete Gava" at bounding box center [220, 149] width 118 height 8
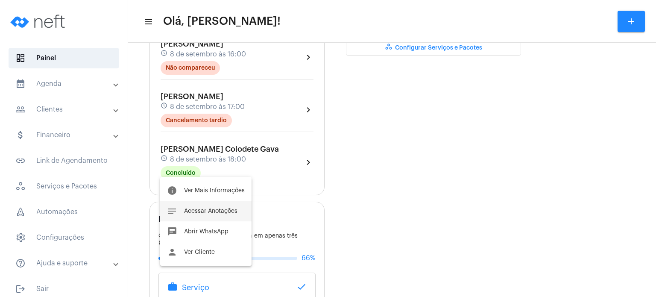
click at [192, 205] on button "notes Acessar Anotações" at bounding box center [205, 211] width 91 height 21
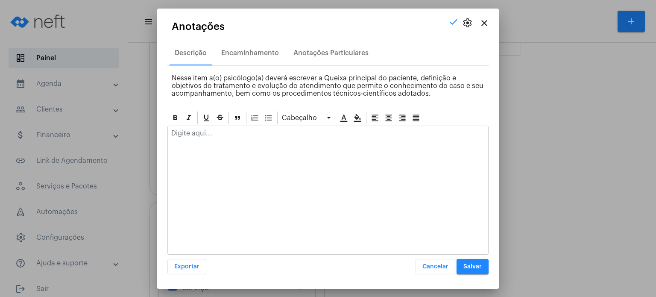
click at [198, 143] on div at bounding box center [328, 135] width 320 height 19
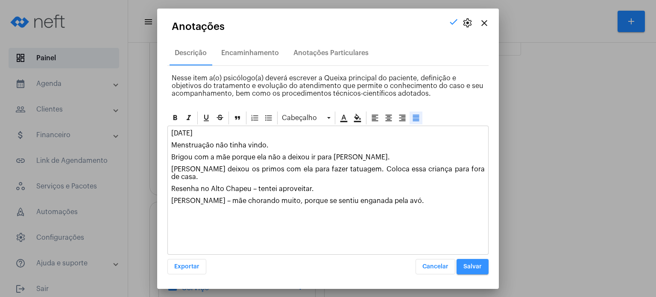
click at [478, 262] on button "Salvar" at bounding box center [473, 266] width 32 height 15
